Goal: Ask a question: Ask a question

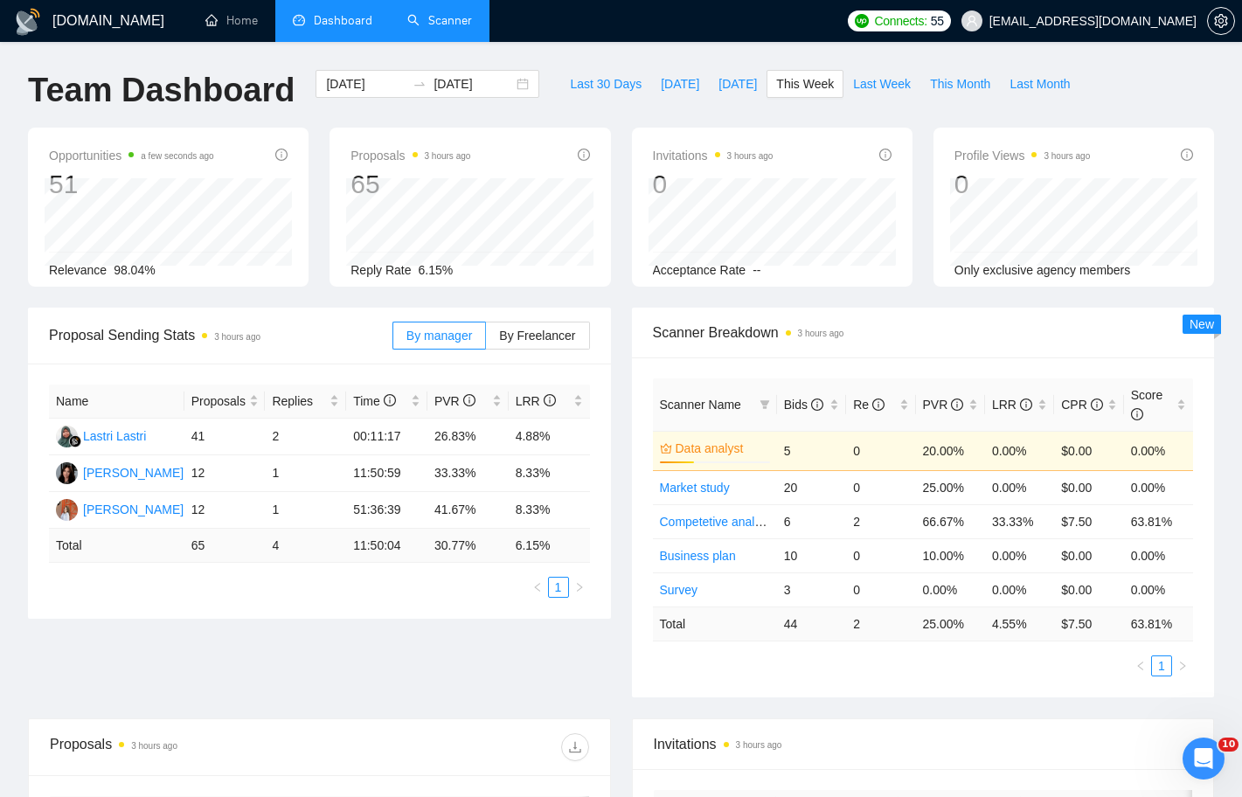
click at [446, 14] on link "Scanner" at bounding box center [439, 20] width 65 height 15
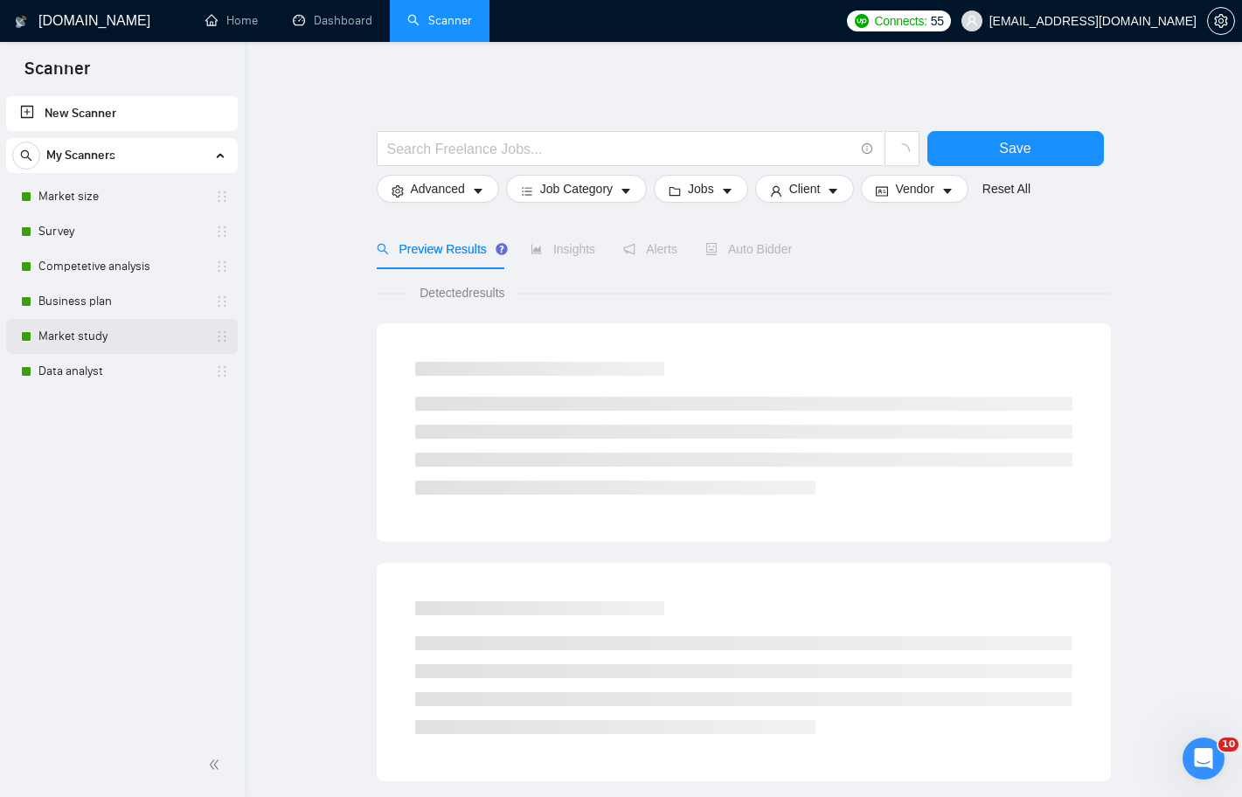
click at [102, 331] on link "Market study" at bounding box center [121, 336] width 166 height 35
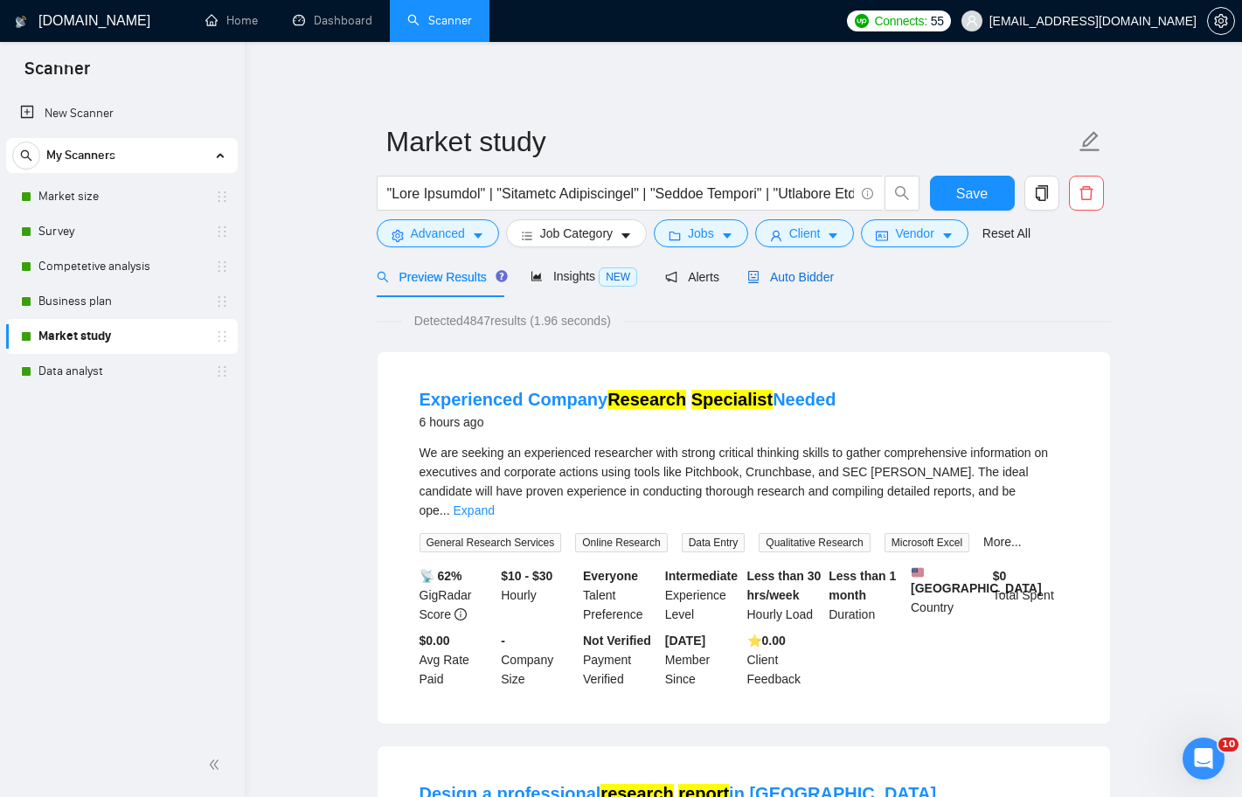
click at [792, 280] on span "Auto Bidder" at bounding box center [790, 277] width 87 height 14
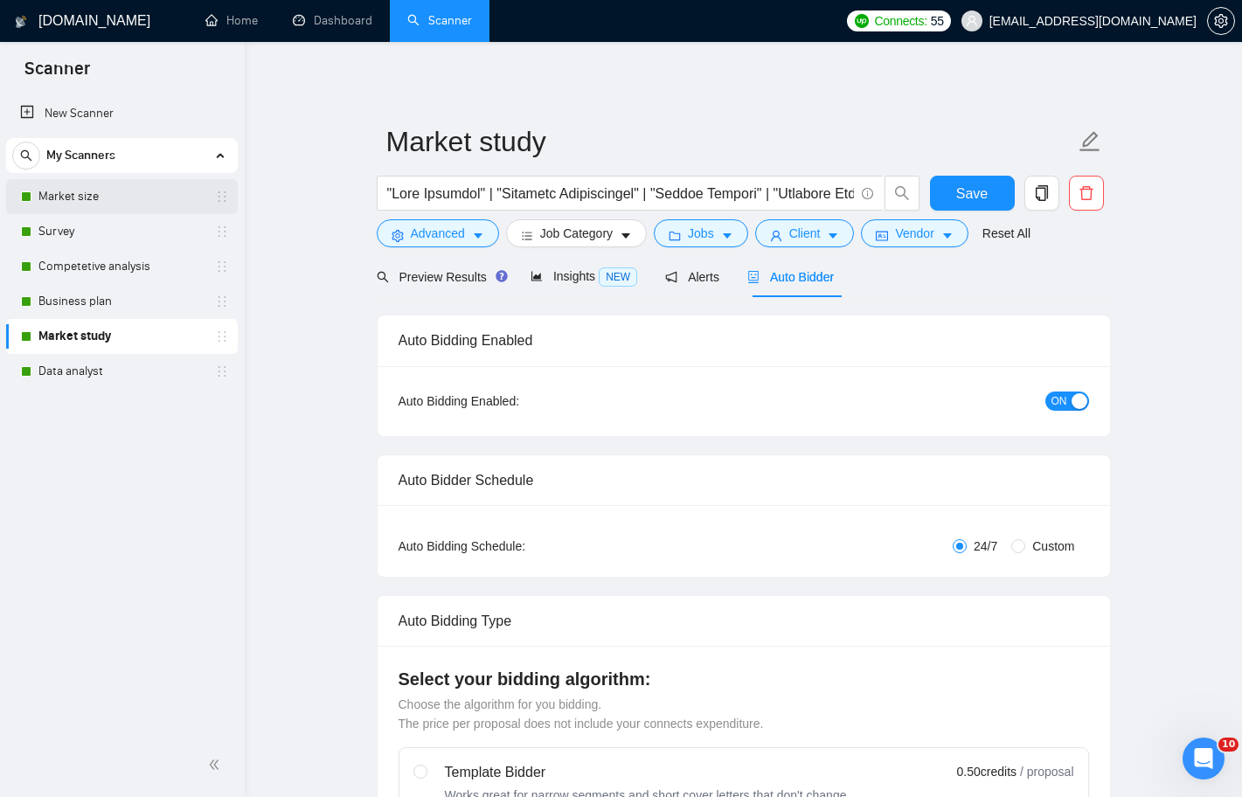
click at [129, 191] on link "Market size" at bounding box center [121, 196] width 166 height 35
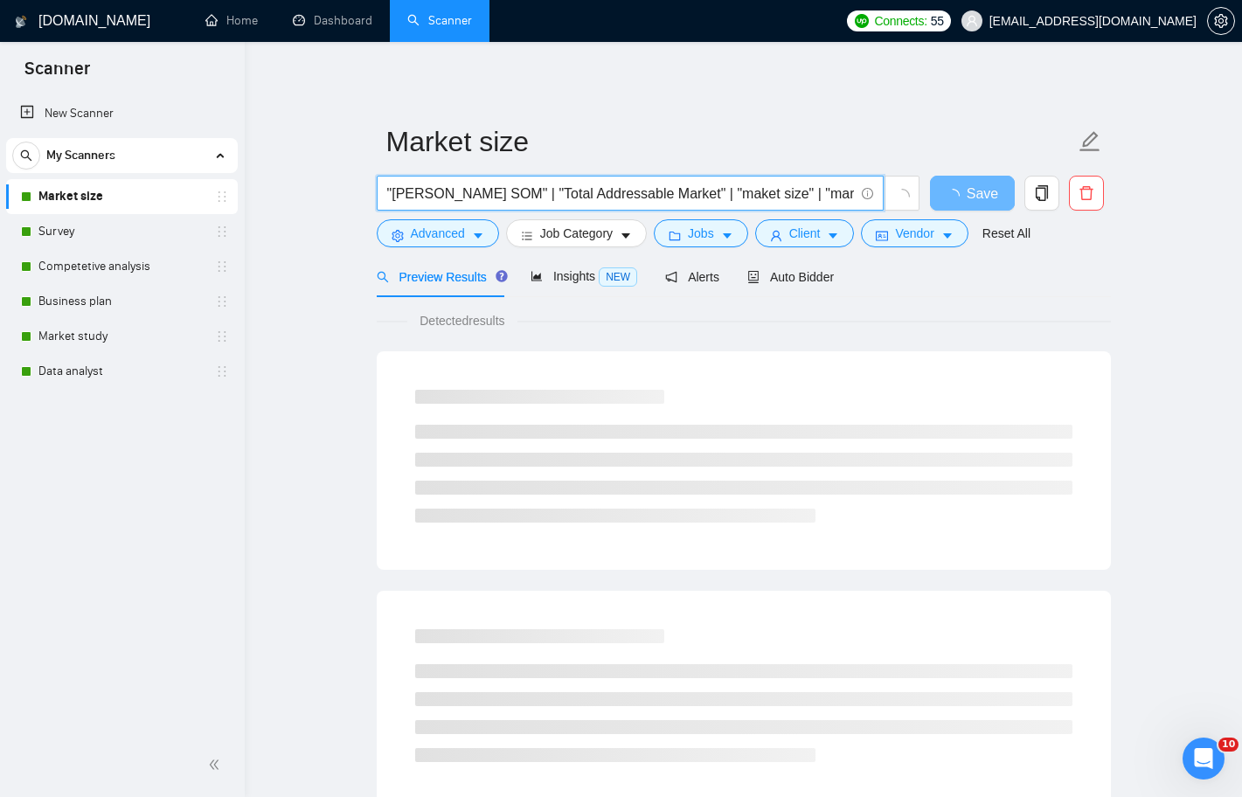
click at [389, 191] on input ""[PERSON_NAME] SOM" | "Total Addressable Market" | "maket size" | "market size …" at bounding box center [620, 194] width 467 height 22
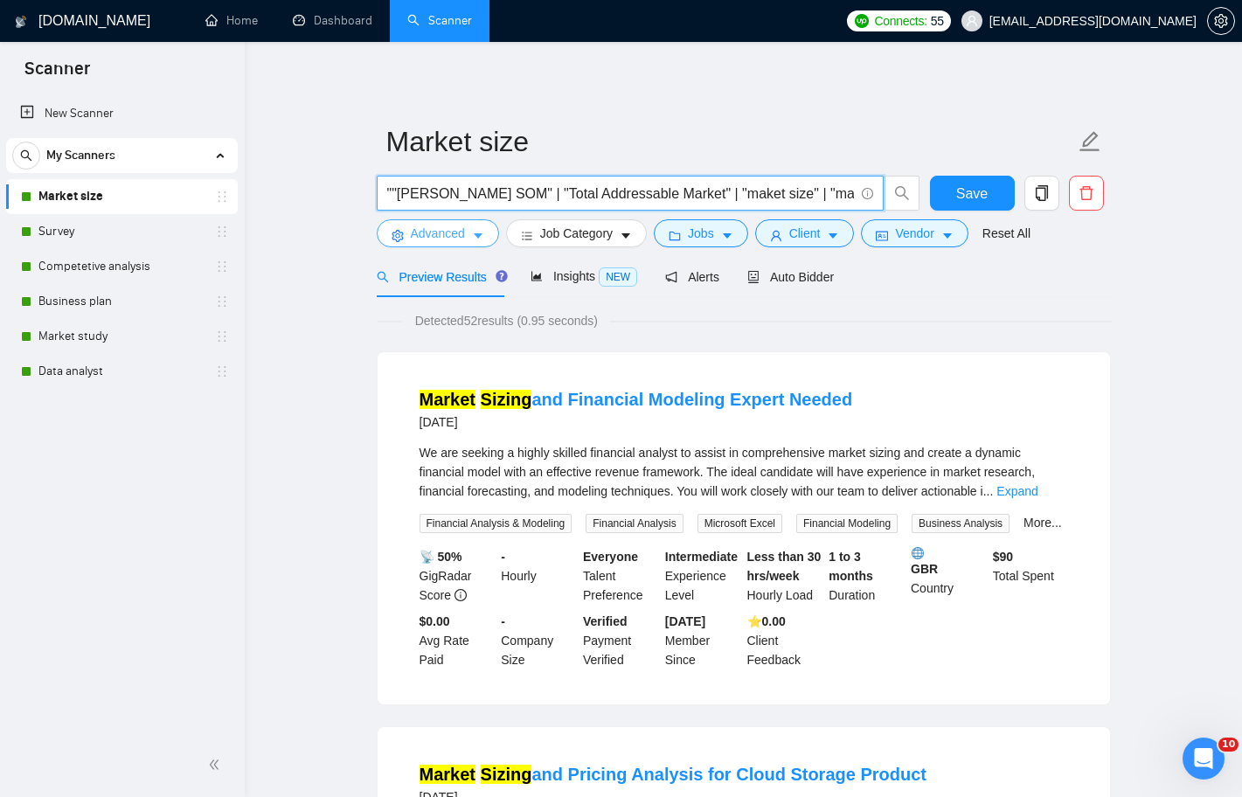
paste input "TAM/[PERSON_NAME] Analysis"
type input ""TAM/[PERSON_NAME] Analysis" | "[PERSON_NAME] SOM" | "Total Addressable Market"…"
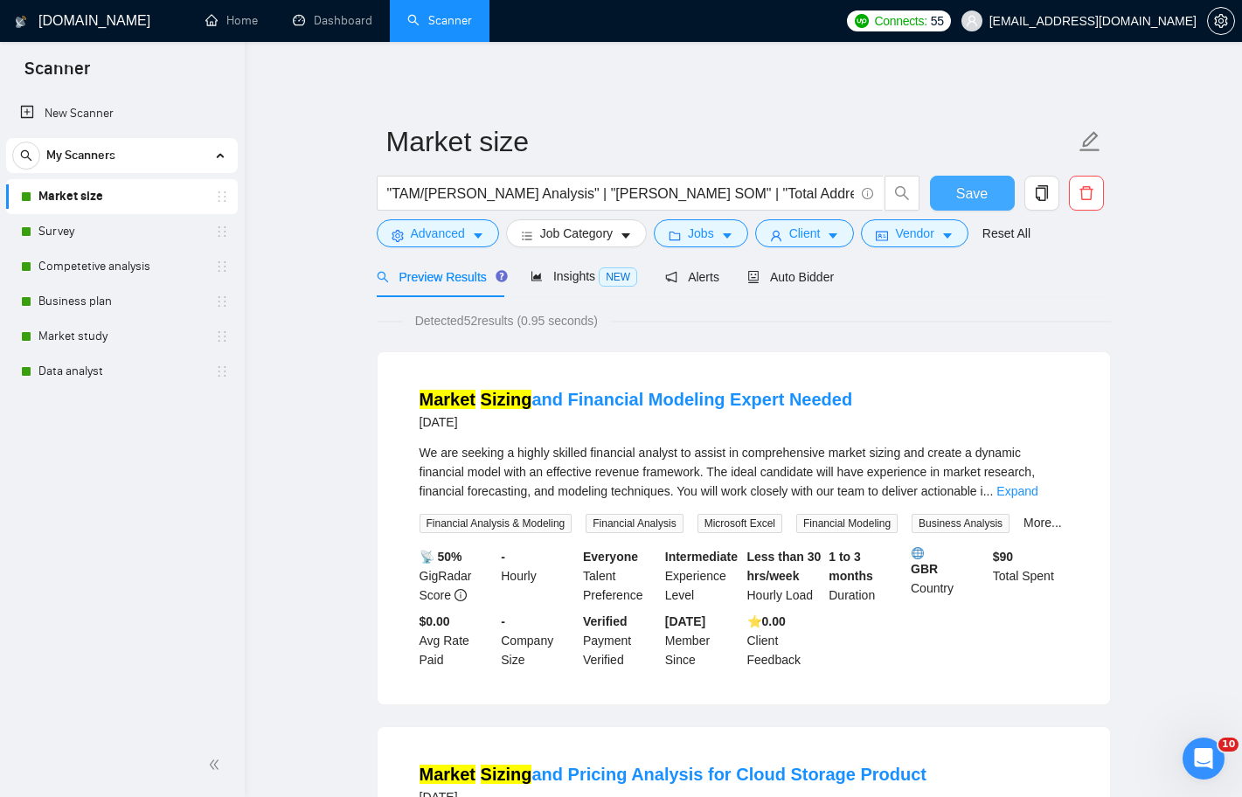
click at [954, 201] on button "Save" at bounding box center [972, 193] width 85 height 35
click at [785, 273] on span "Auto Bidder" at bounding box center [790, 277] width 87 height 14
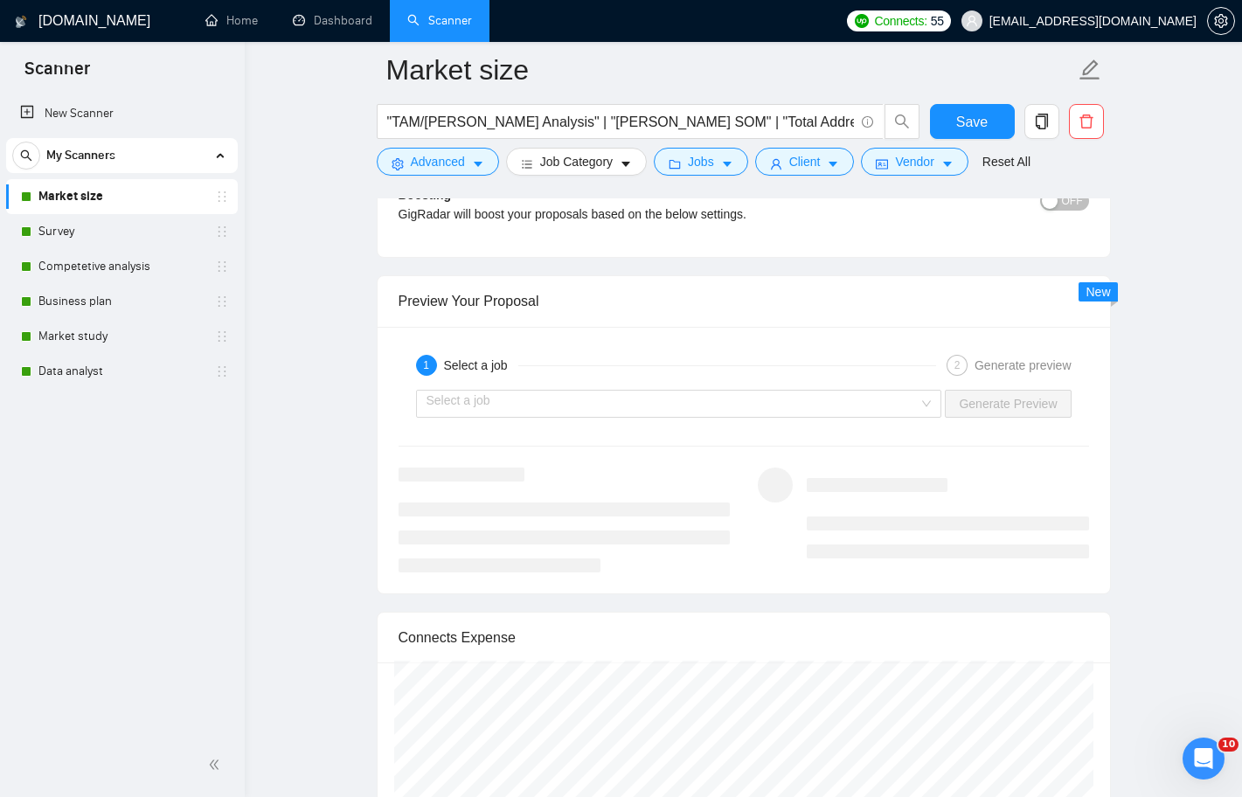
scroll to position [3330, 0]
click at [588, 393] on input "search" at bounding box center [673, 405] width 493 height 26
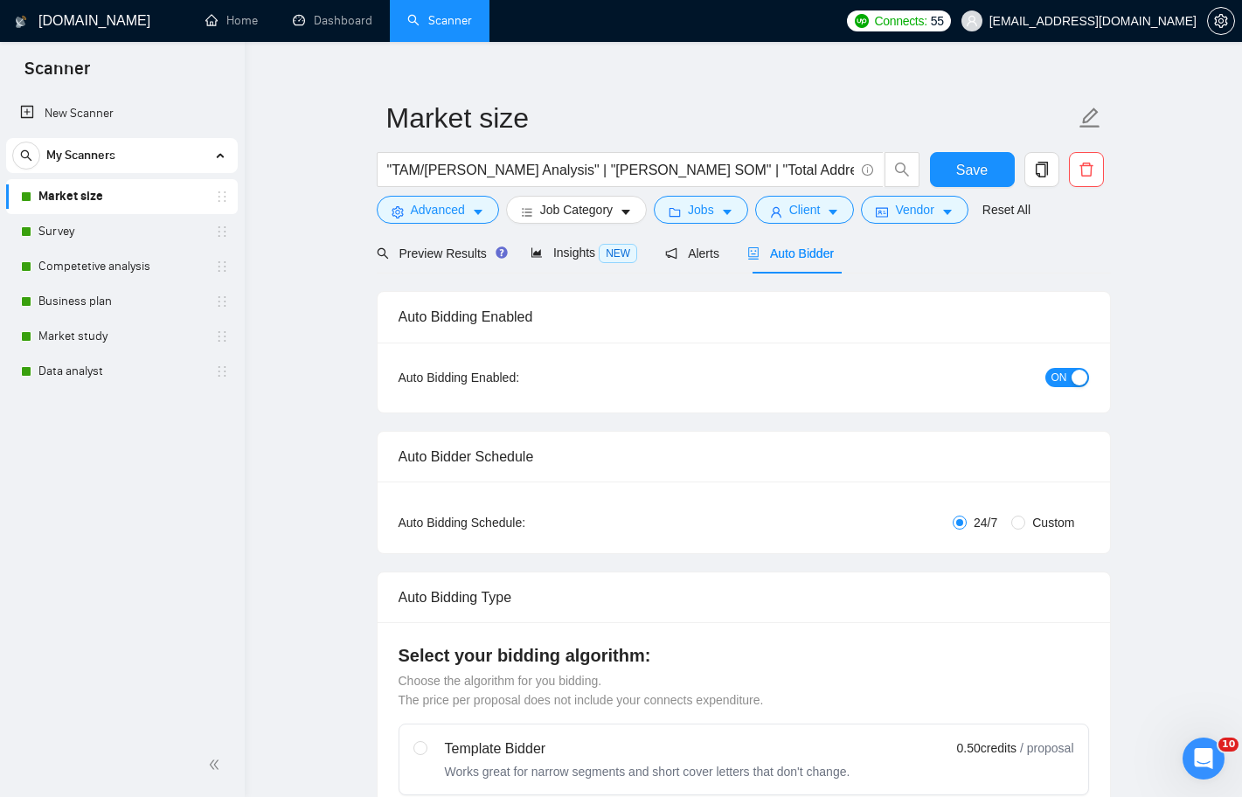
scroll to position [29, 0]
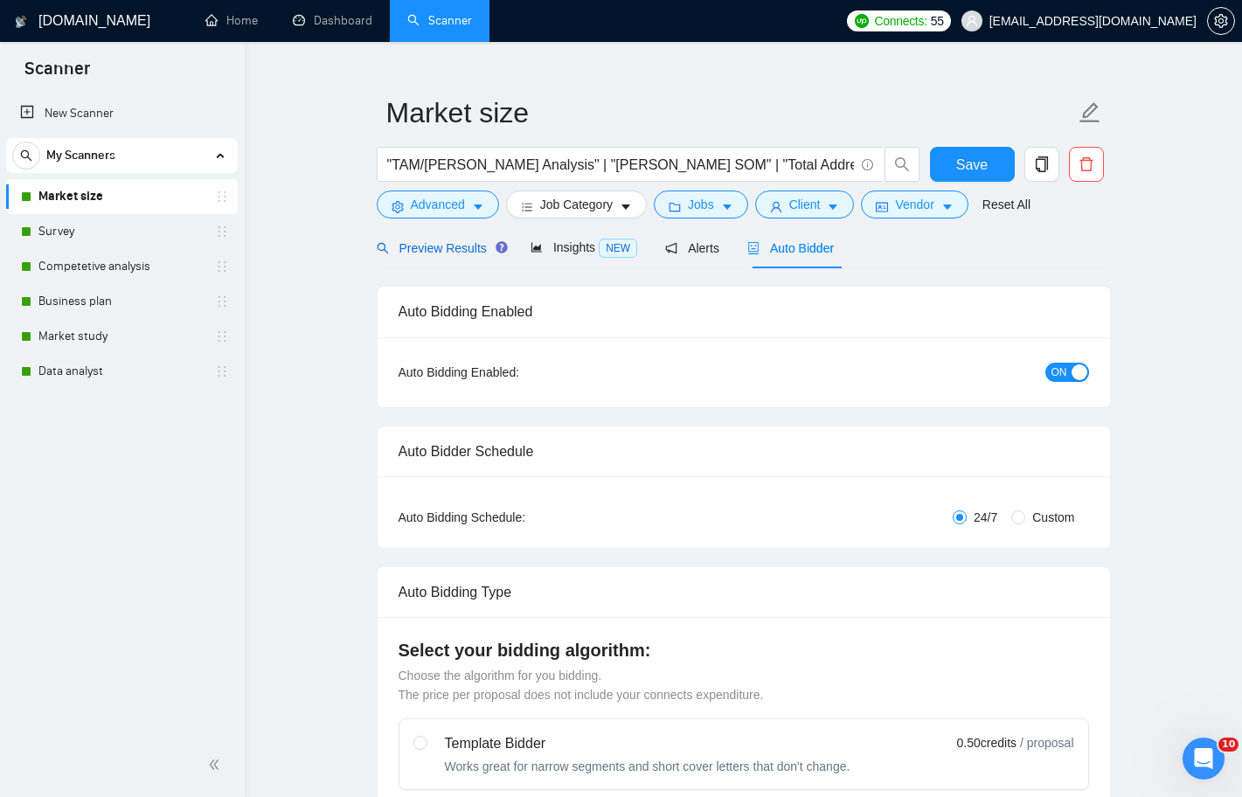
click at [464, 256] on div "Preview Results" at bounding box center [440, 248] width 126 height 19
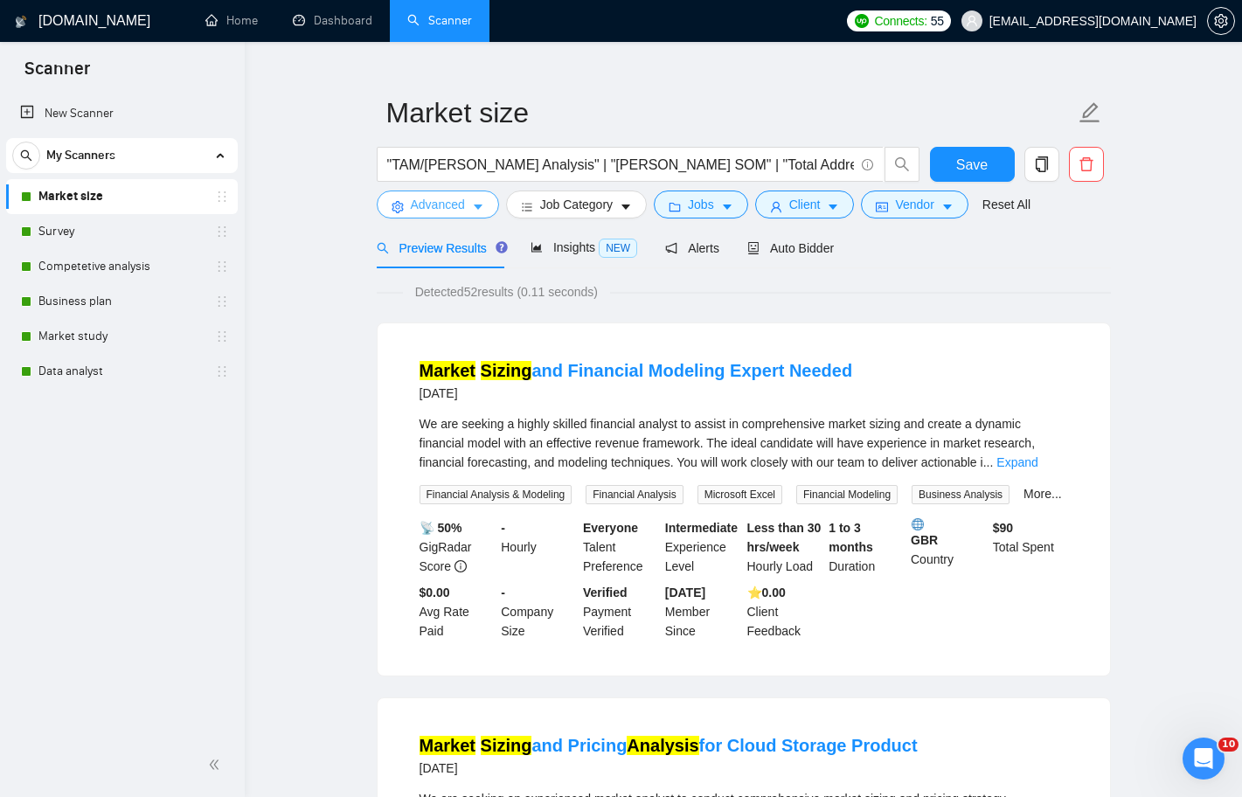
click at [476, 207] on icon "caret-down" at bounding box center [478, 207] width 12 height 12
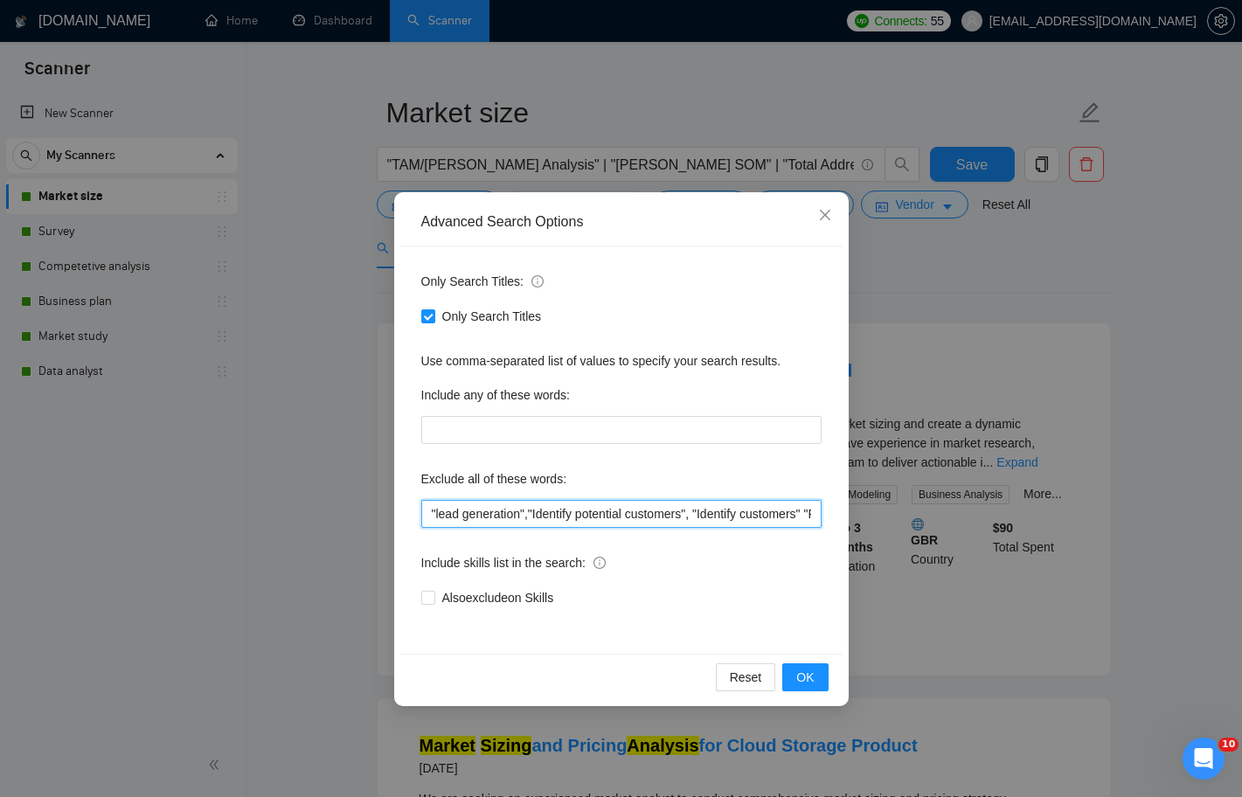
drag, startPoint x: 700, startPoint y: 510, endPoint x: 852, endPoint y: 512, distance: 152.1
click at [852, 512] on div "Advanced Search Options Only Search Titles: Only Search Titles Use comma-separa…" at bounding box center [621, 398] width 1242 height 797
click at [768, 592] on div "Also exclude on Skills" at bounding box center [621, 597] width 400 height 19
click at [824, 219] on icon "close" at bounding box center [825, 215] width 14 height 14
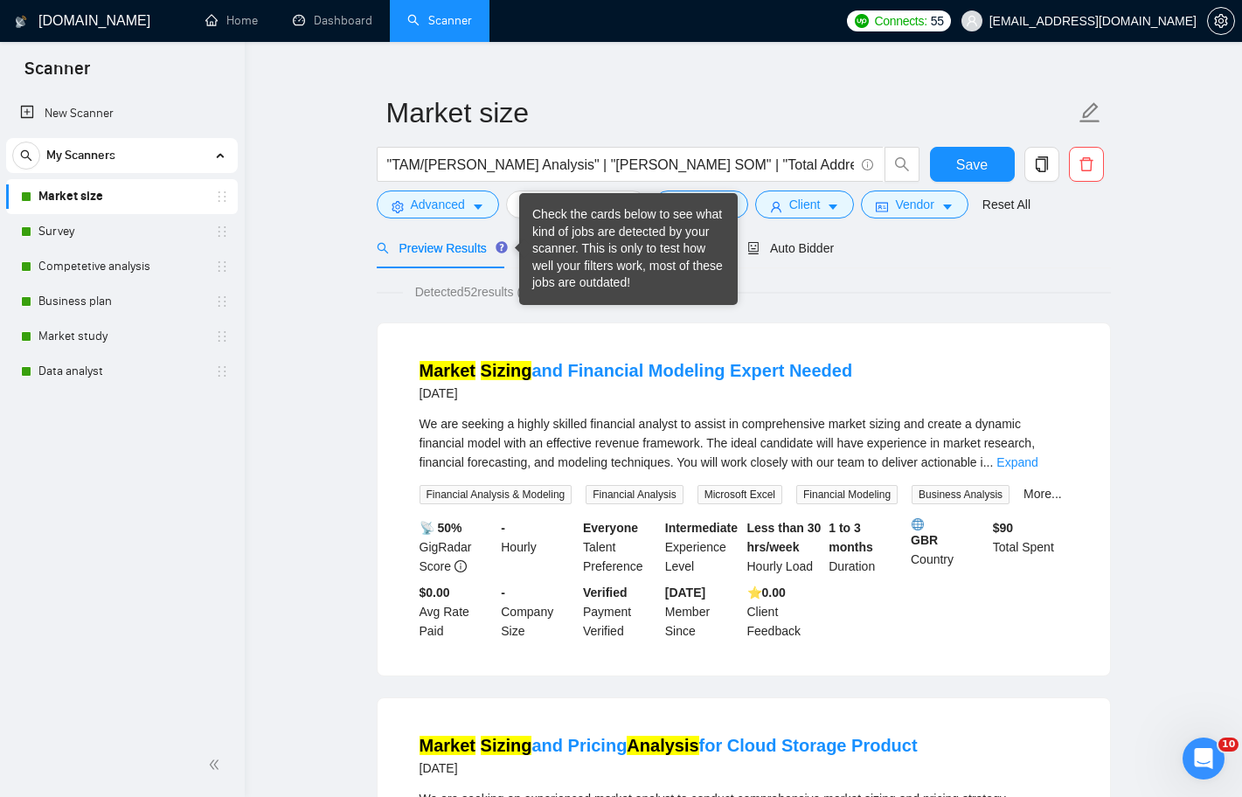
click at [441, 249] on span "Preview Results" at bounding box center [440, 248] width 126 height 14
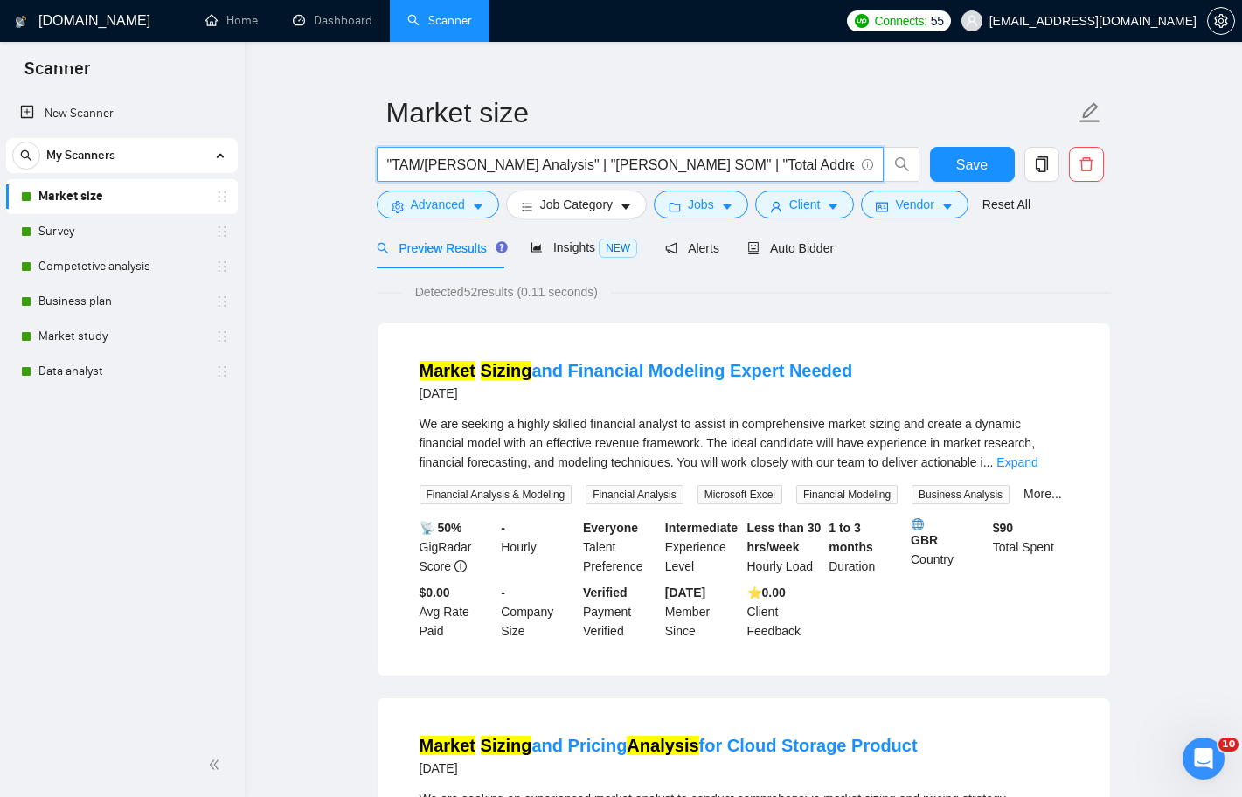
drag, startPoint x: 511, startPoint y: 164, endPoint x: 457, endPoint y: 163, distance: 53.4
click at [457, 163] on input ""TAM/[PERSON_NAME] Analysis" | "[PERSON_NAME] SOM" | "Total Addressable Market"…" at bounding box center [620, 165] width 467 height 22
type input ""TAM/[PERSON_NAME]" | "[PERSON_NAME] SOM" | "Total Addressable Market" | "maket…"
click at [986, 165] on span "Save" at bounding box center [971, 165] width 31 height 22
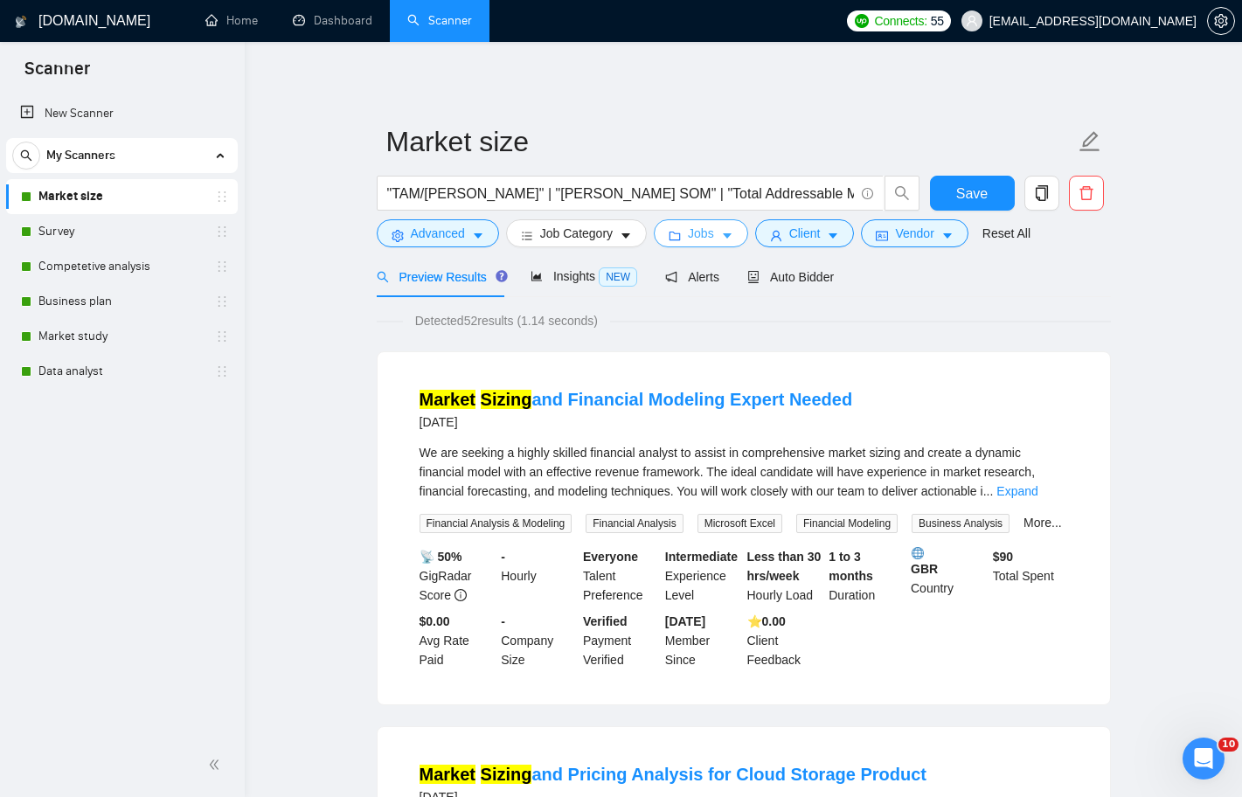
click at [714, 239] on span "Jobs" at bounding box center [701, 233] width 26 height 19
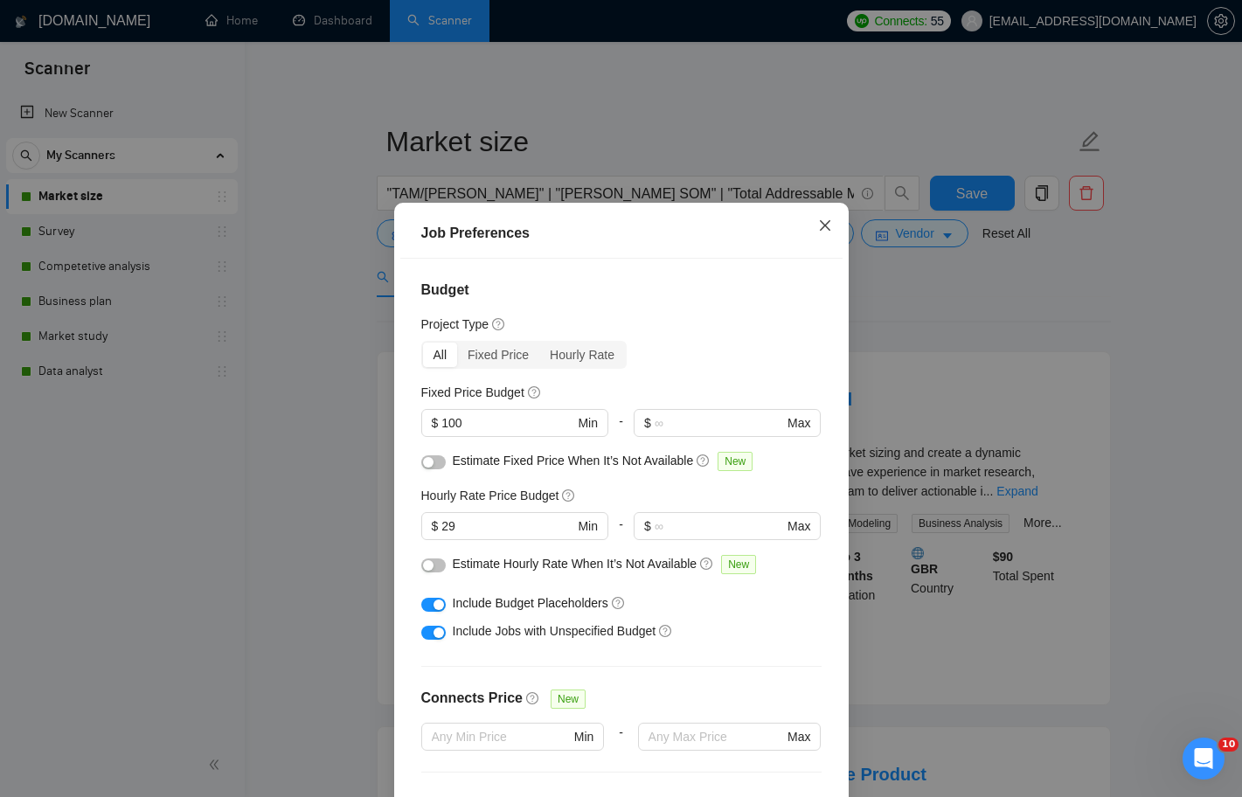
click at [810, 226] on span "Close" at bounding box center [825, 226] width 47 height 47
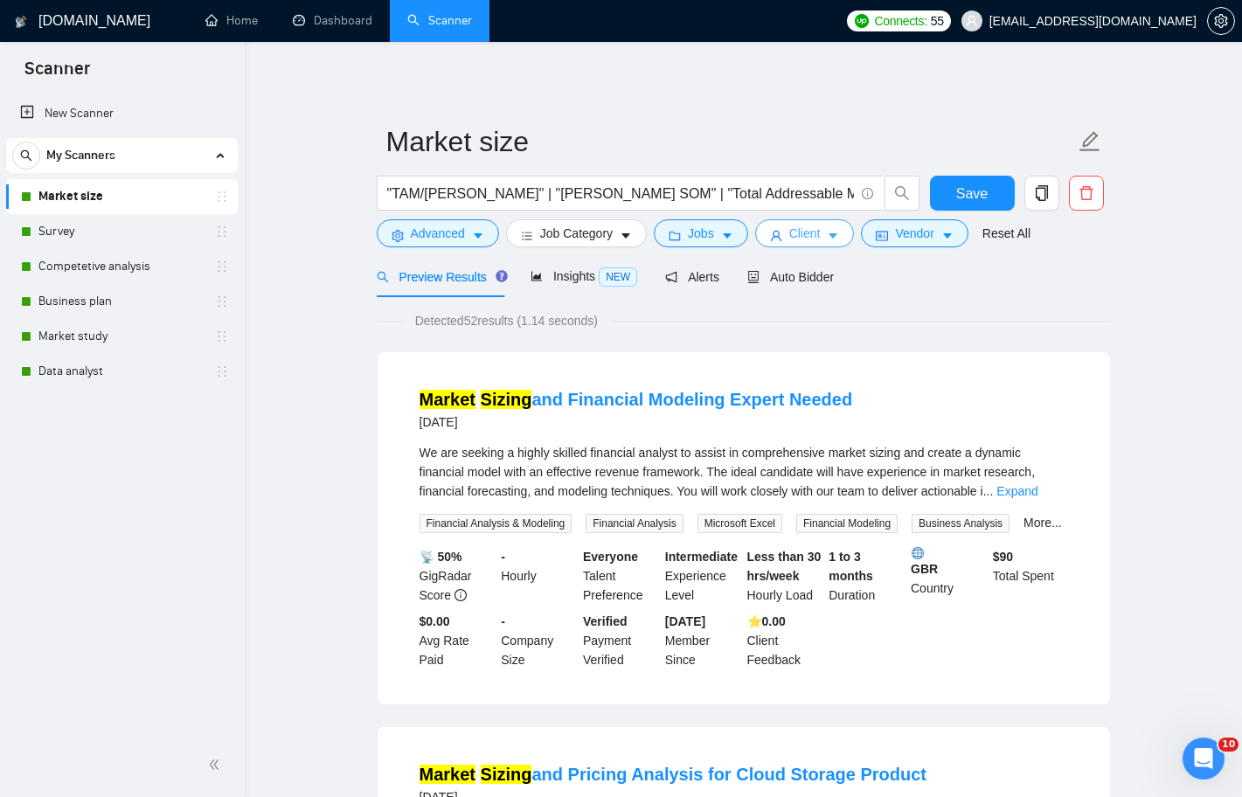
click at [821, 227] on span "Client" at bounding box center [804, 233] width 31 height 19
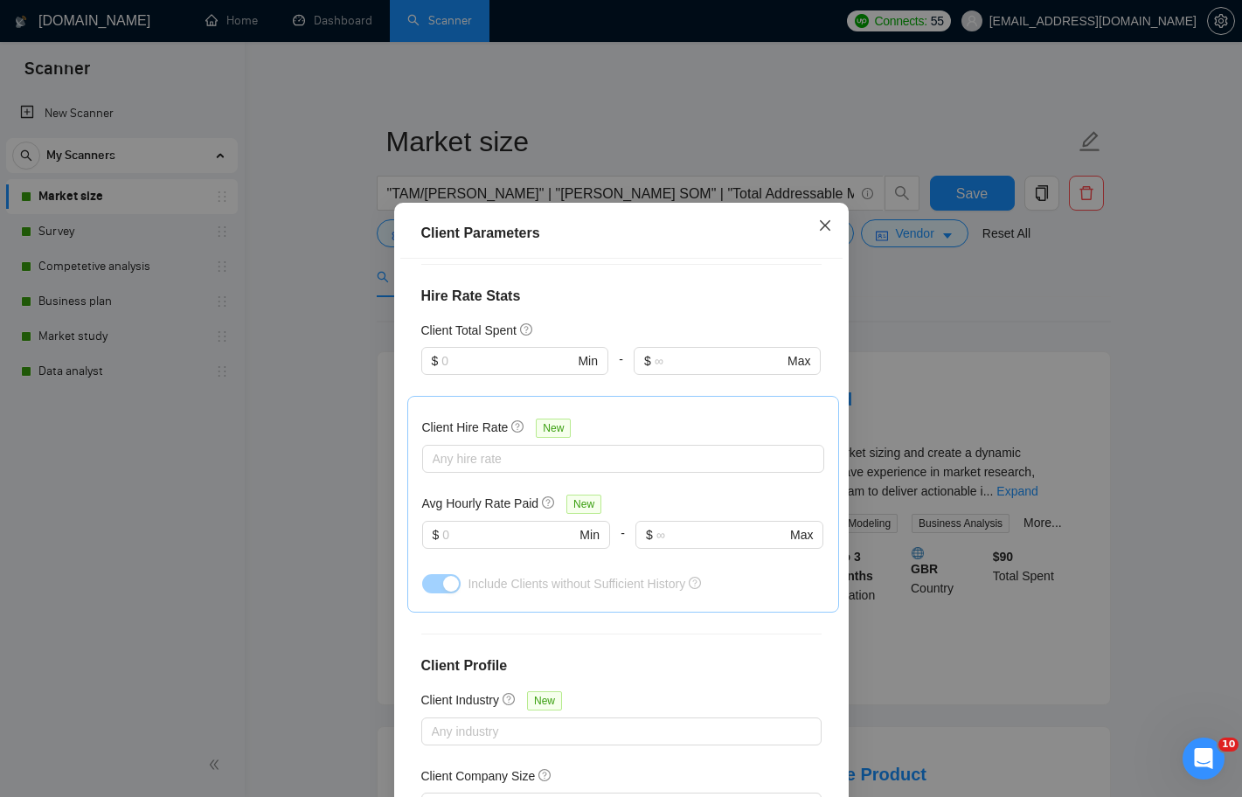
scroll to position [705, 0]
click at [824, 224] on icon "close" at bounding box center [825, 226] width 14 height 14
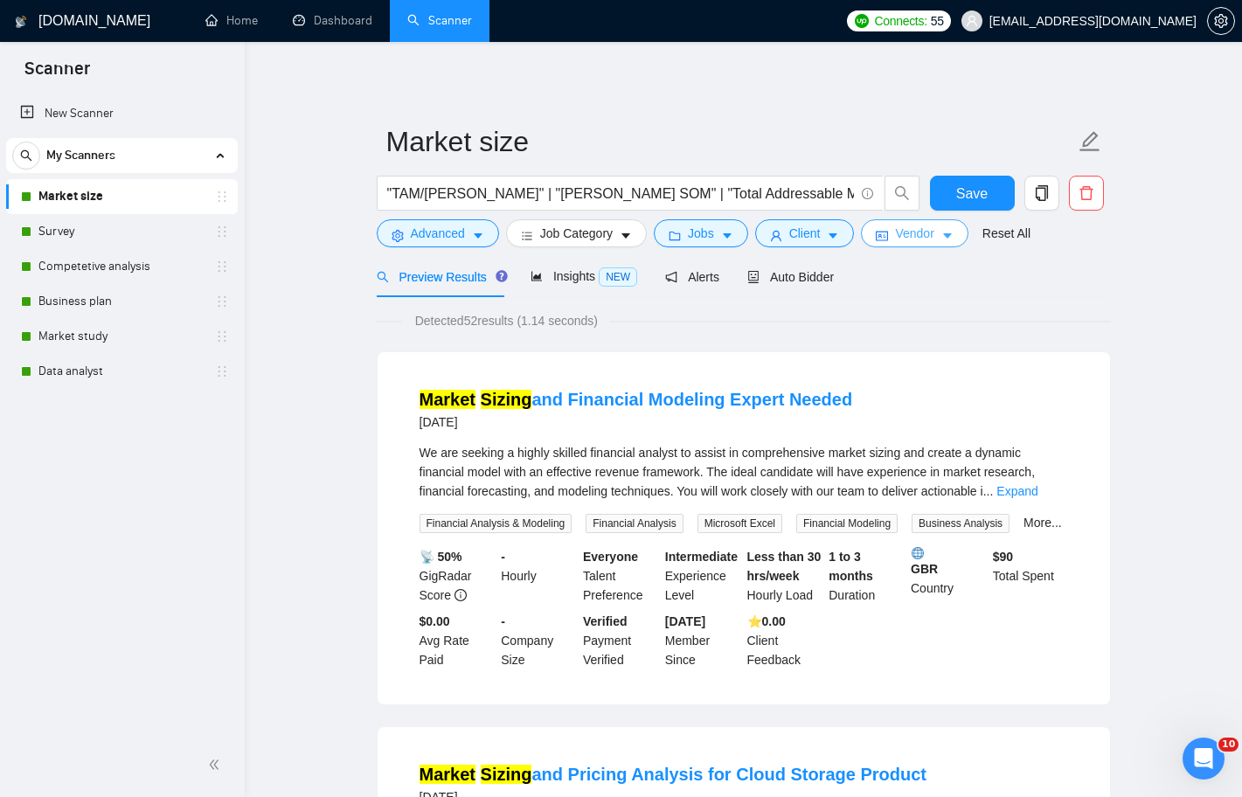
click at [923, 241] on span "Vendor" at bounding box center [914, 233] width 38 height 19
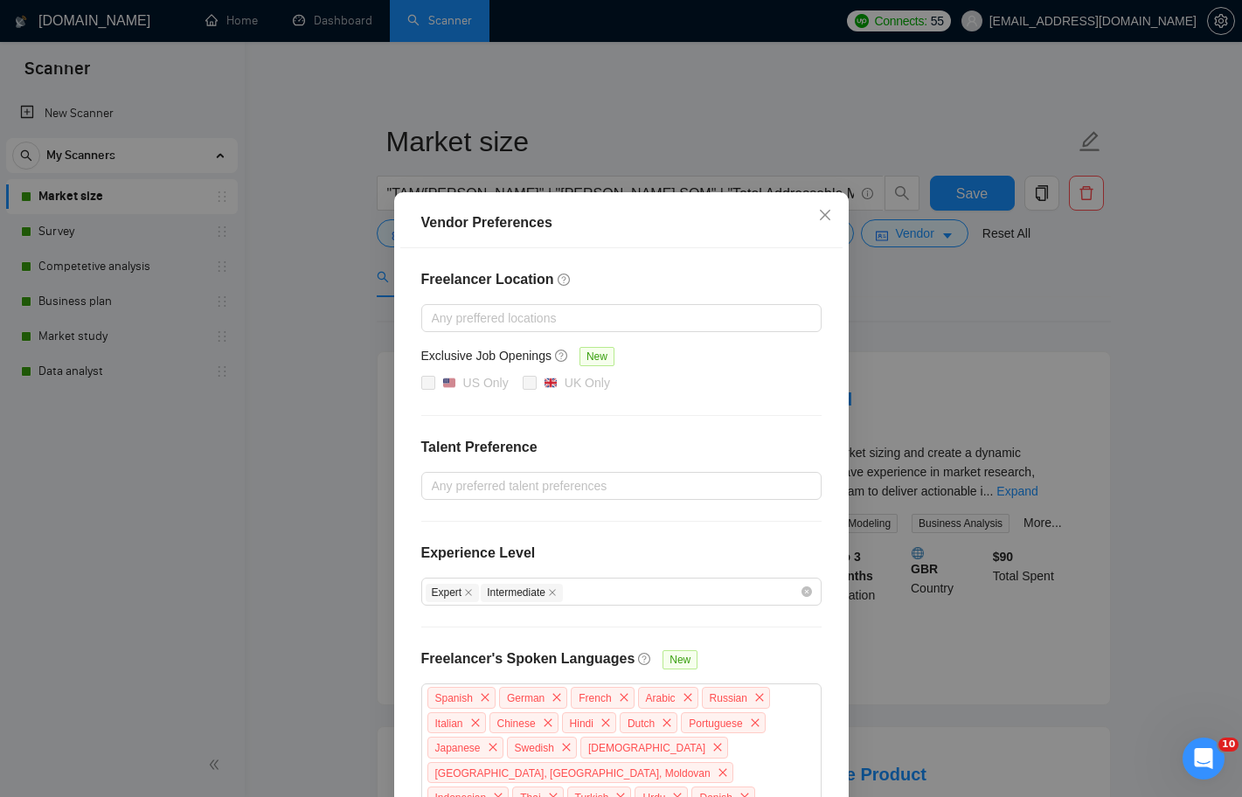
scroll to position [0, 0]
click at [982, 392] on div "Vendor Preferences Freelancer Location Any preffered locations Exclusive Job Op…" at bounding box center [621, 398] width 1242 height 797
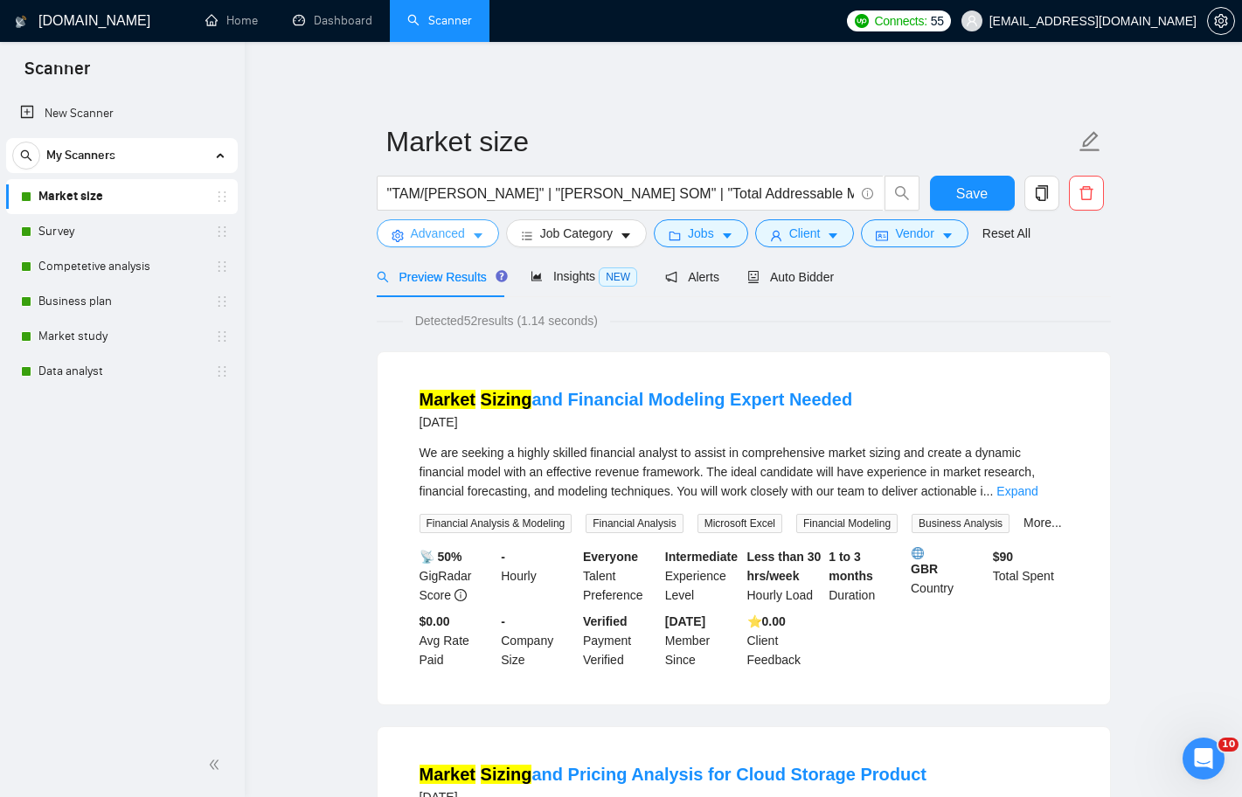
click at [465, 239] on span "Advanced" at bounding box center [438, 233] width 54 height 19
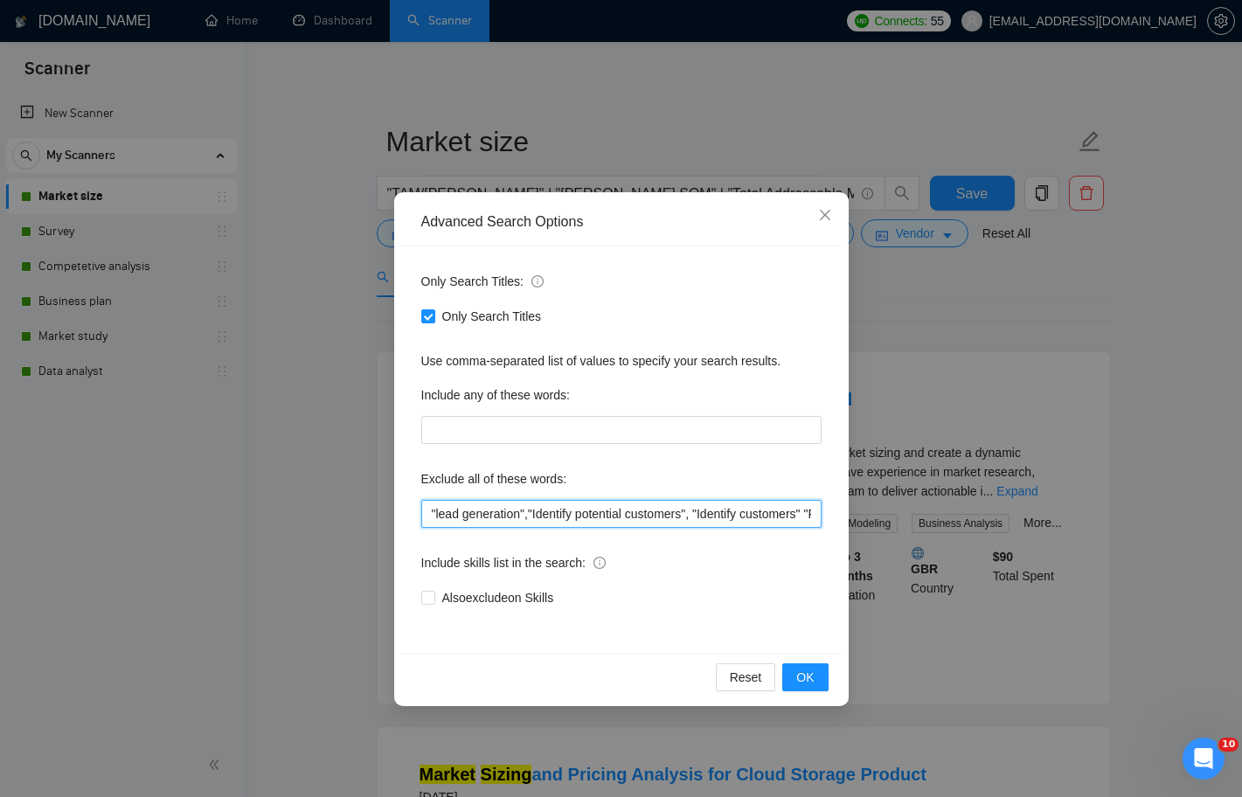
click at [464, 516] on input ""lead generation","Identify potential customers", "Identify customers" "Report …" at bounding box center [621, 514] width 400 height 28
drag, startPoint x: 567, startPoint y: 516, endPoint x: 839, endPoint y: 513, distance: 272.8
click at [839, 513] on div "Only Search Titles: Only Search Titles Use comma-separated list of values to sp…" at bounding box center [621, 450] width 442 height 407
click at [818, 680] on button "OK" at bounding box center [804, 678] width 45 height 28
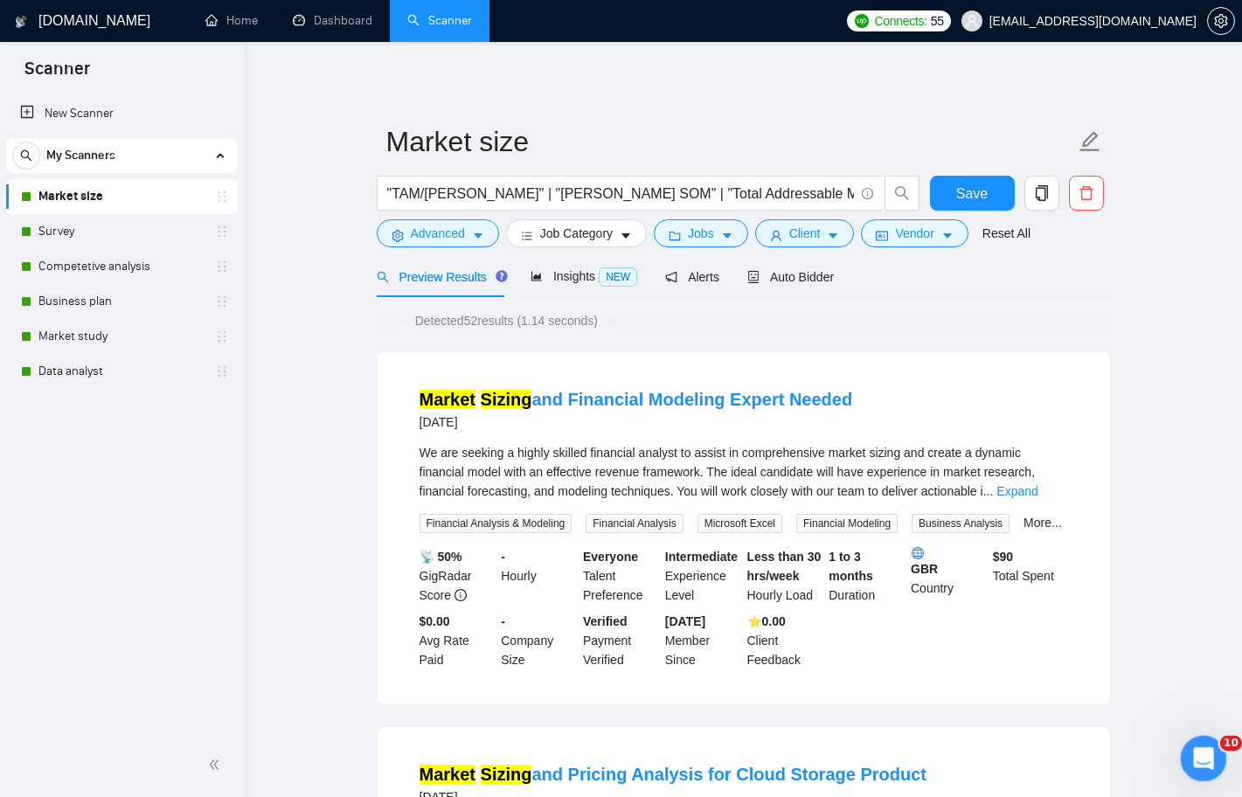
click at [1204, 763] on icon "Open Intercom Messenger" at bounding box center [1201, 756] width 29 height 29
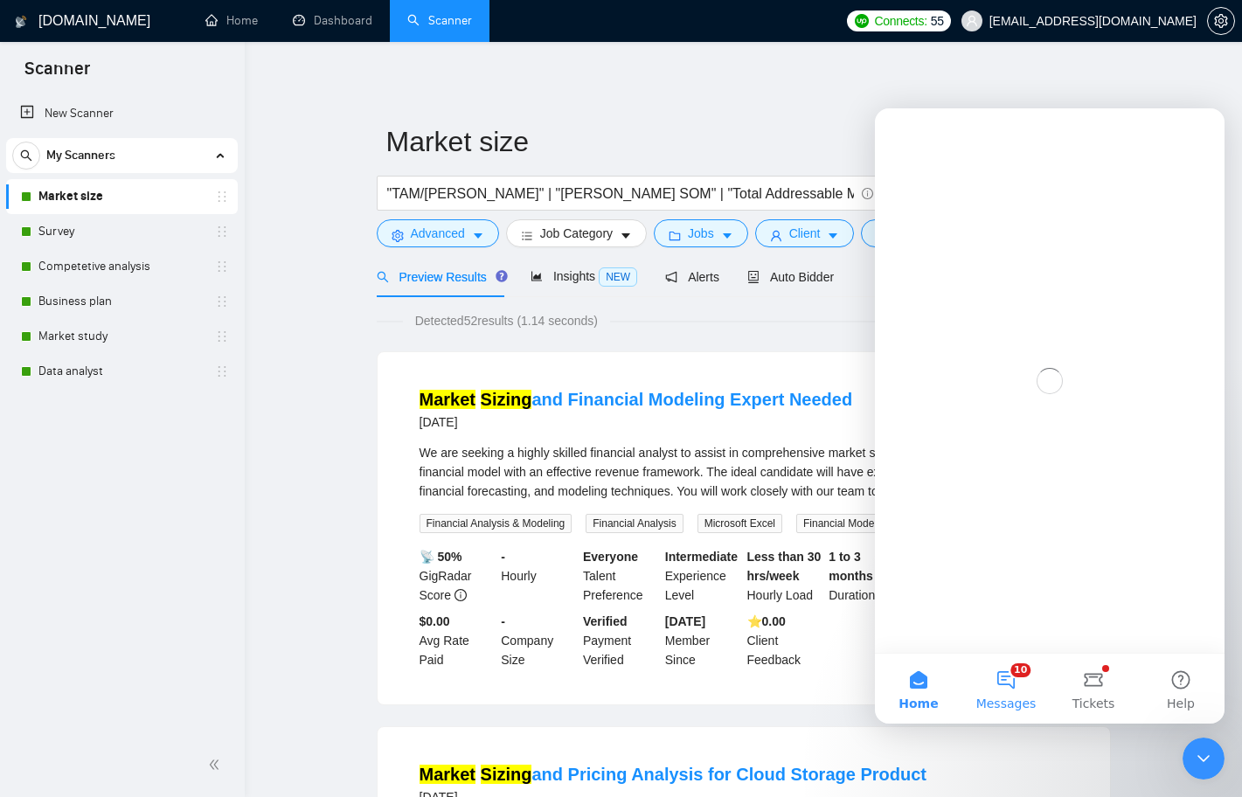
click at [1003, 701] on span "Messages" at bounding box center [1007, 704] width 60 height 12
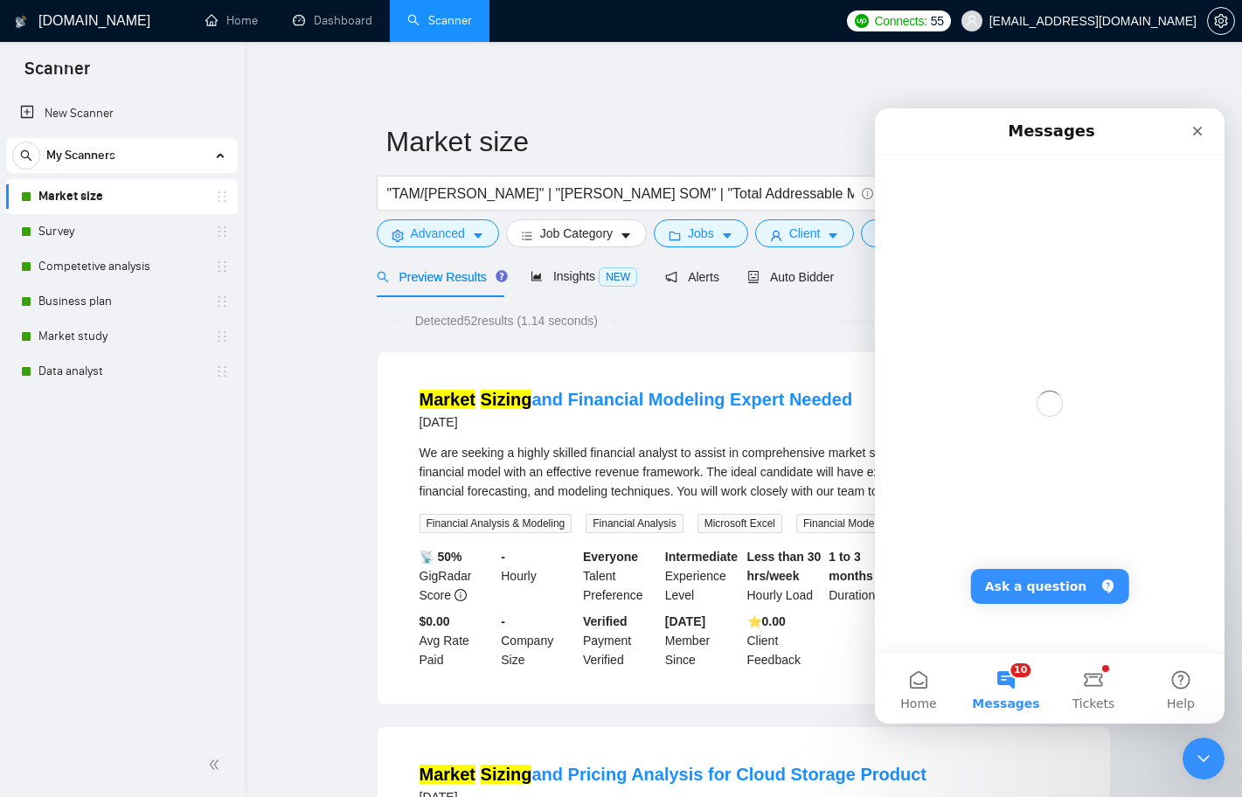
click at [1077, 565] on div "Intercom messenger" at bounding box center [1050, 404] width 350 height 498
click at [1077, 579] on button "Ask a question" at bounding box center [1050, 586] width 158 height 35
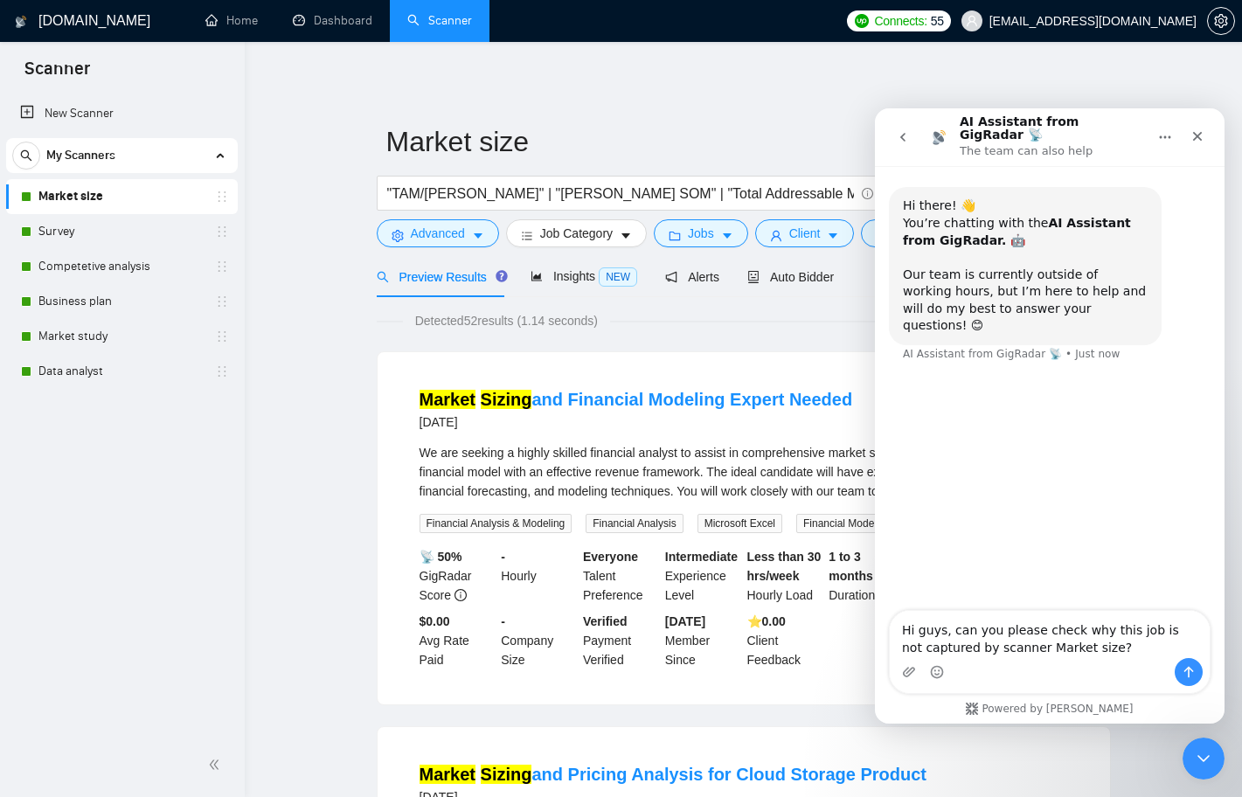
type textarea "Hi guys, can you please check why this job is not captured by scanner Market si…"
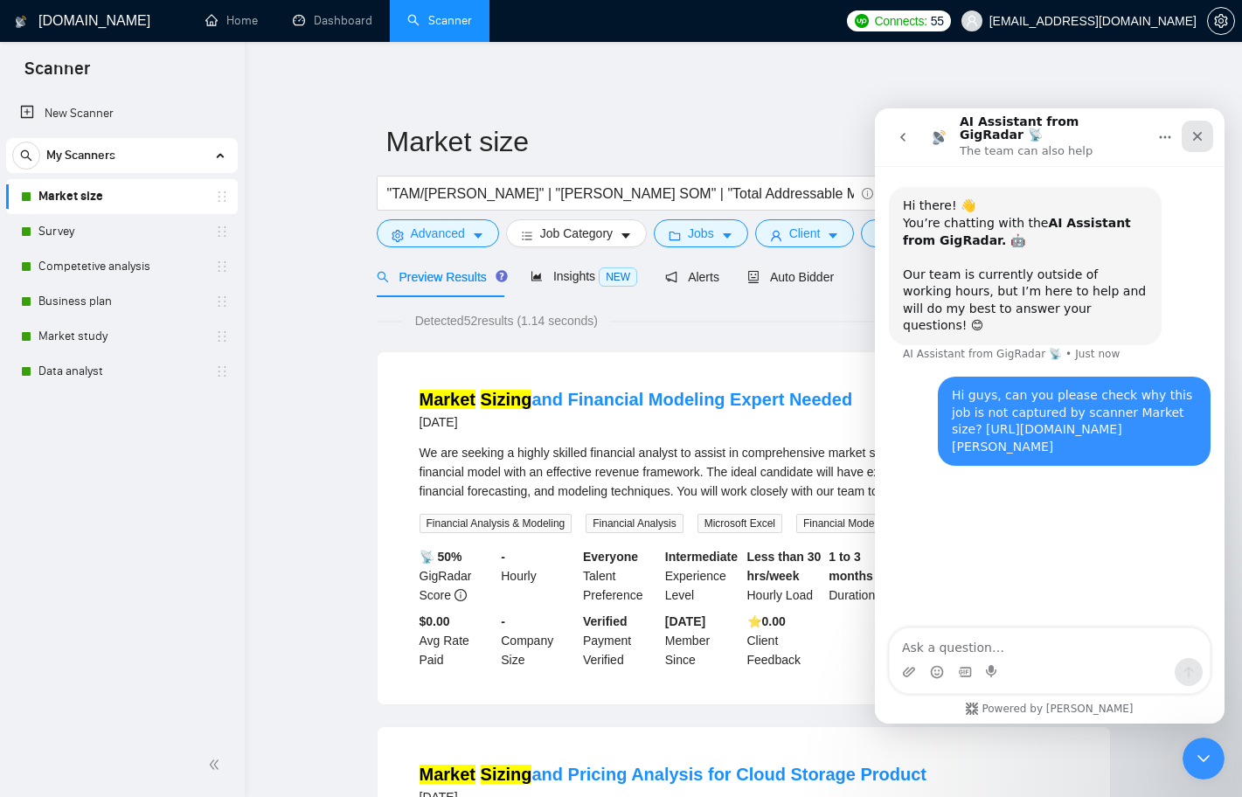
click at [1199, 132] on icon "Close" at bounding box center [1198, 137] width 10 height 10
